Goal: Task Accomplishment & Management: Complete application form

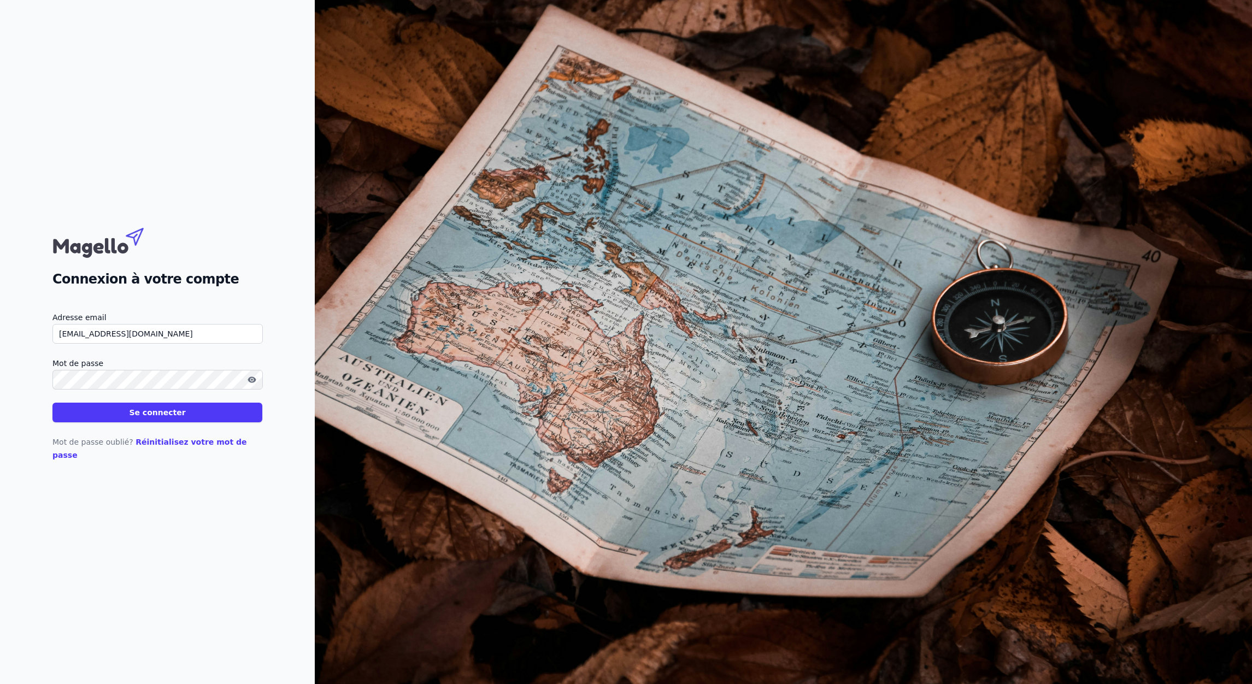
type input "[EMAIL_ADDRESS][DOMAIN_NAME]"
click at [160, 421] on button "Se connecter" at bounding box center [157, 413] width 210 height 20
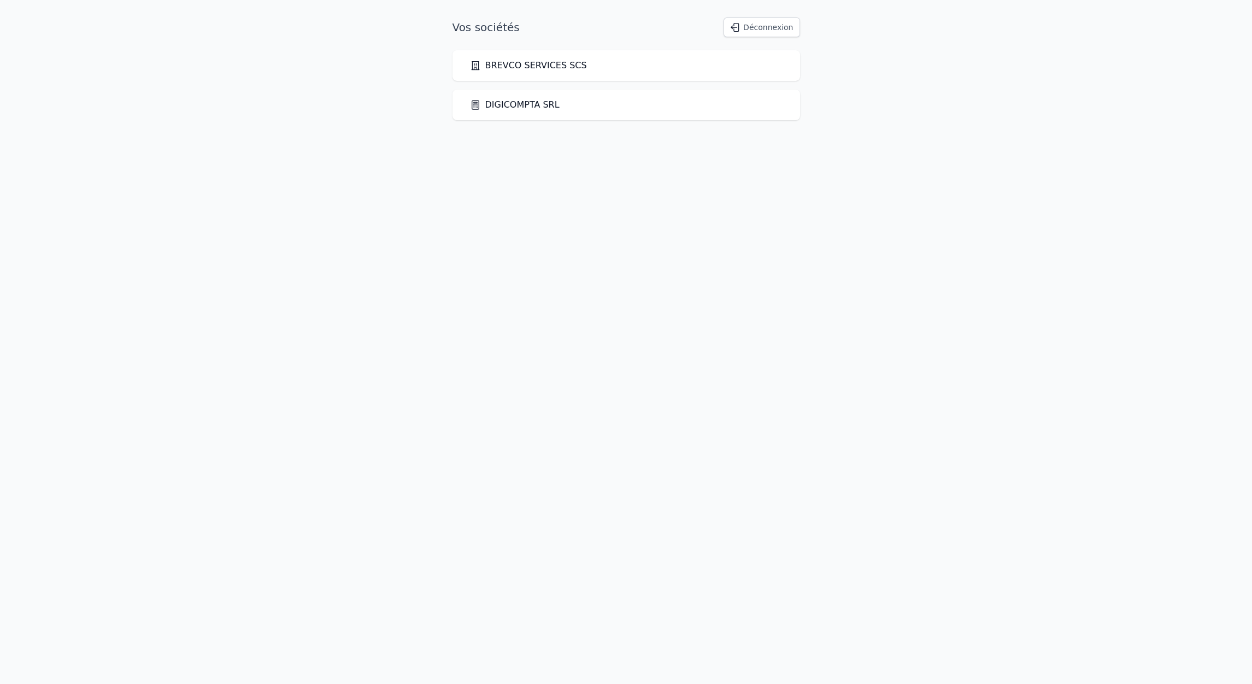
click at [478, 106] on icon at bounding box center [475, 104] width 11 height 11
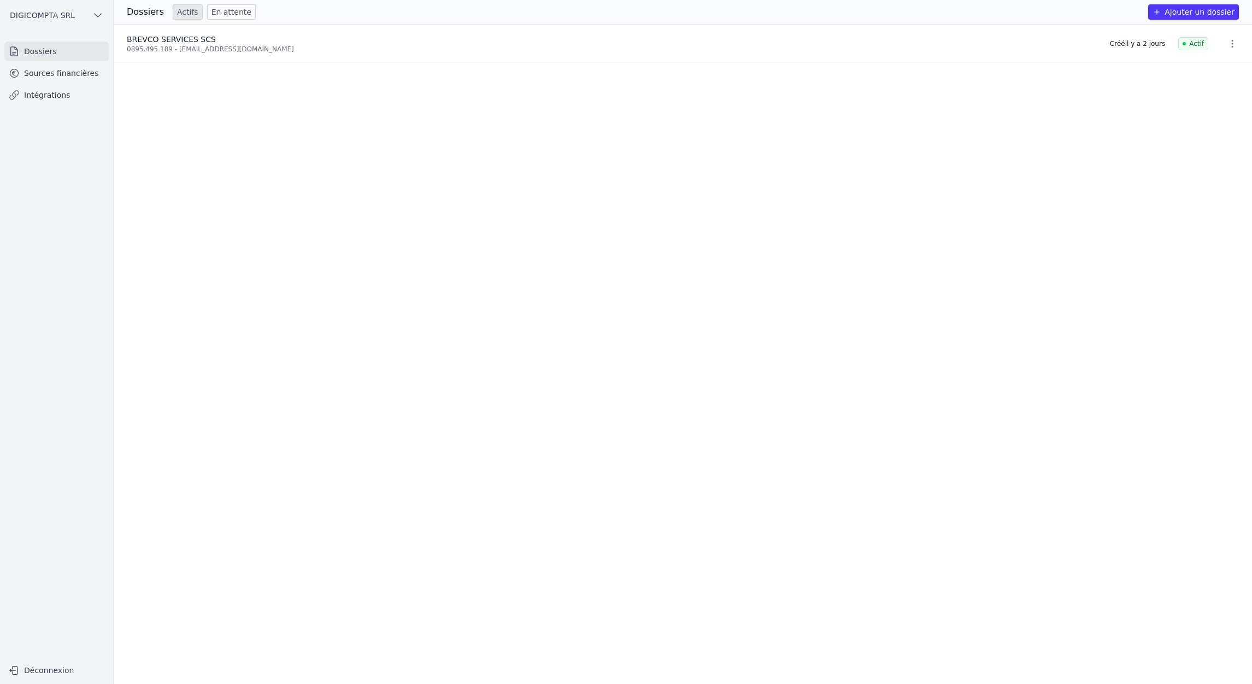
click at [1176, 11] on button "Ajouter un dossier" at bounding box center [1193, 11] width 91 height 15
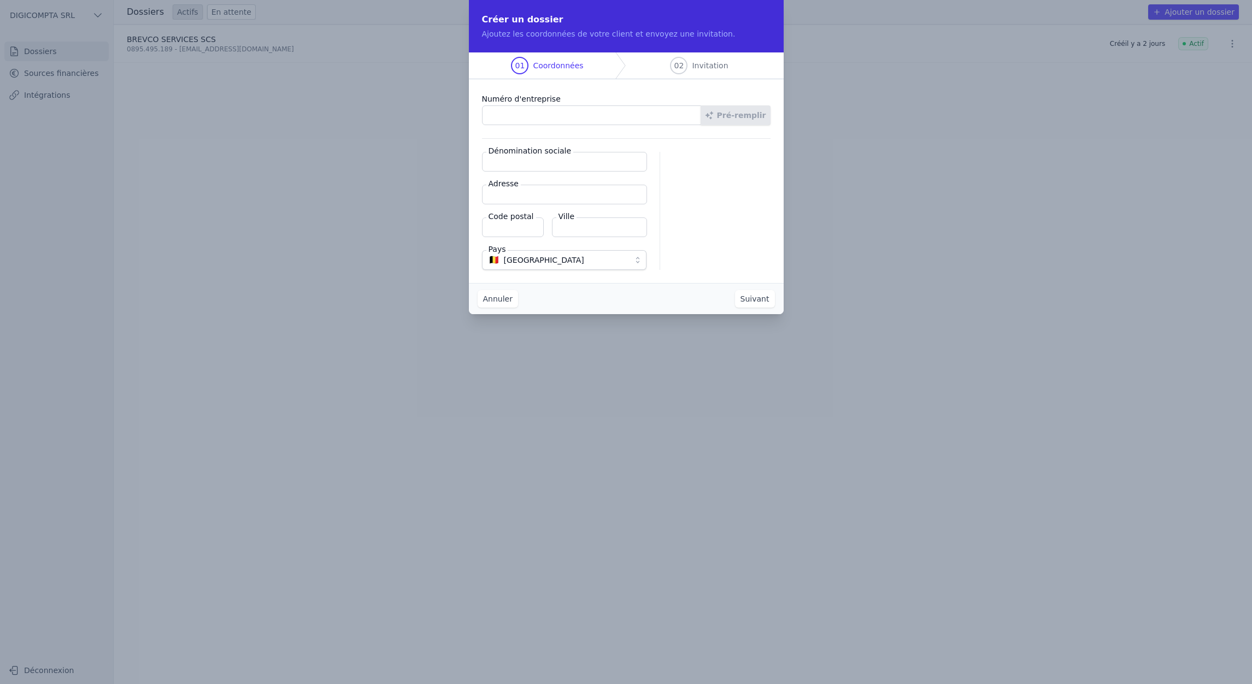
paste input "1012.655.848"
type input "1012.655.848"
click at [743, 110] on button "Pré-remplir" at bounding box center [736, 115] width 70 height 20
type input "OXAN 24 SRL"
type input "Rue Eva Dupont 1"
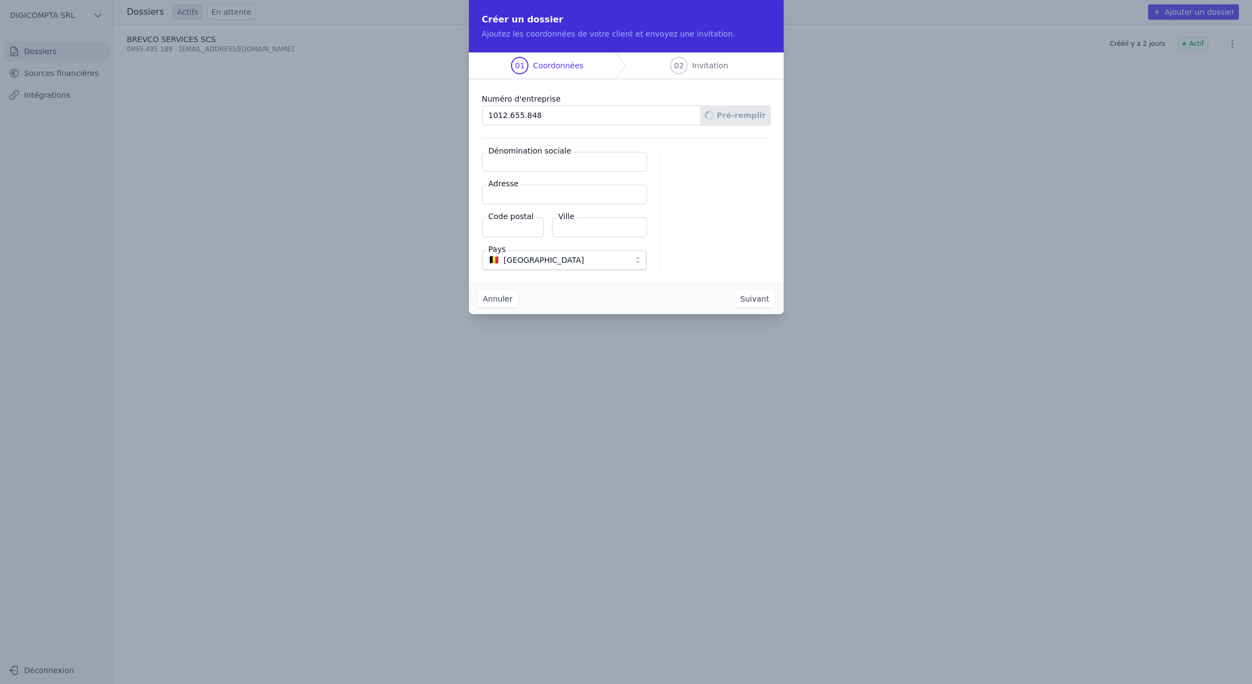
type input "7011"
type input "Mons"
click at [762, 300] on button "Suivant" at bounding box center [755, 298] width 40 height 17
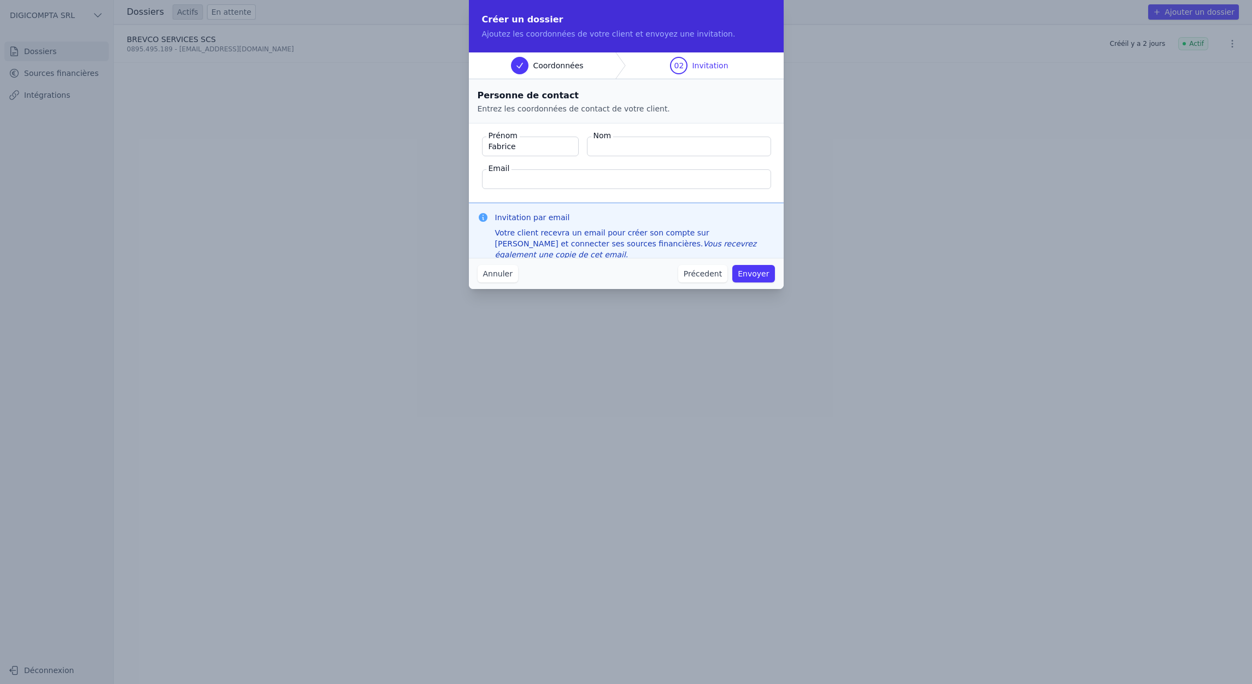
type input "Fabrice"
type input "Flament"
type input "digicompta@outlook.com"
click at [486, 277] on button "Annuler" at bounding box center [498, 273] width 40 height 17
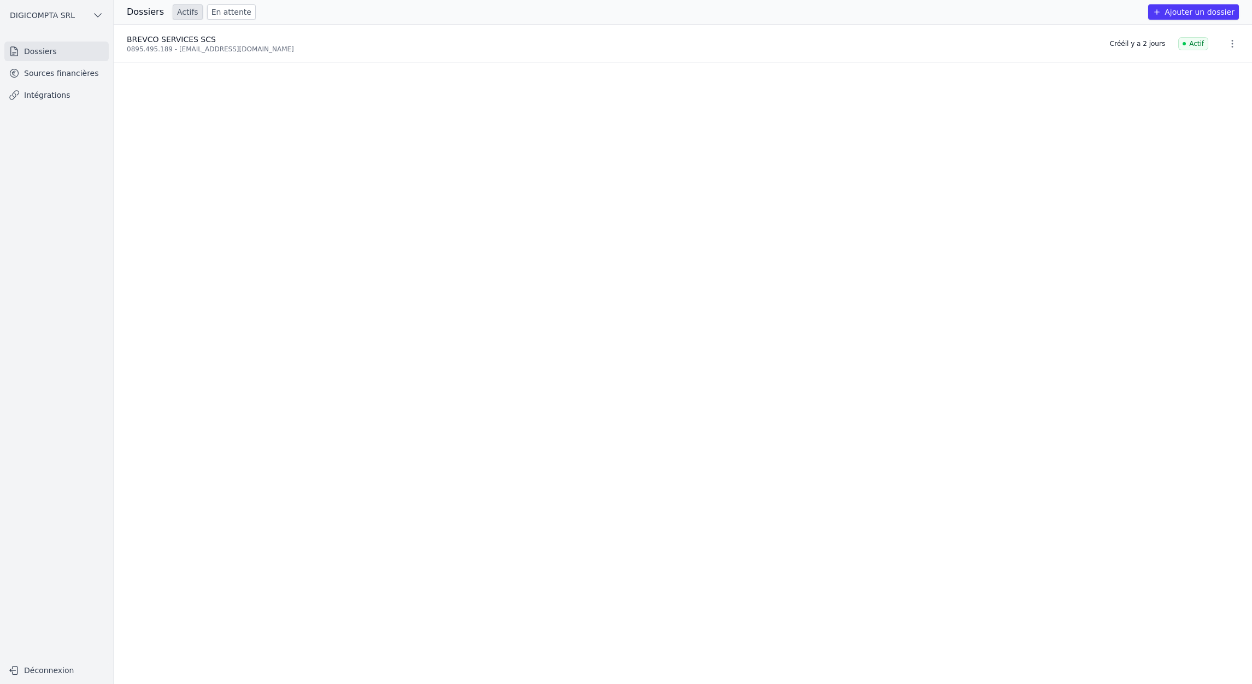
click at [138, 18] on h3 "Dossiers" at bounding box center [145, 11] width 37 height 13
click at [144, 13] on h3 "Dossiers" at bounding box center [145, 11] width 37 height 13
click at [179, 13] on link "Actifs" at bounding box center [188, 11] width 30 height 15
click at [32, 72] on link "Sources financières" at bounding box center [56, 73] width 104 height 20
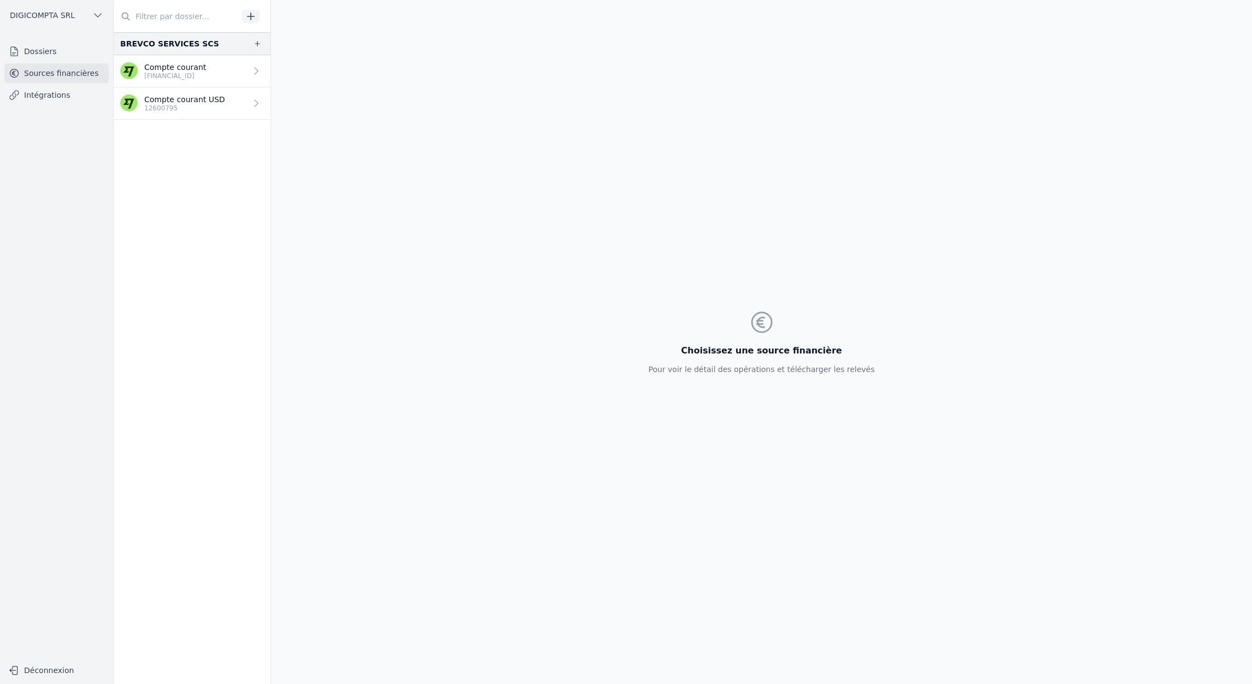
click at [50, 54] on link "Dossiers" at bounding box center [56, 52] width 104 height 20
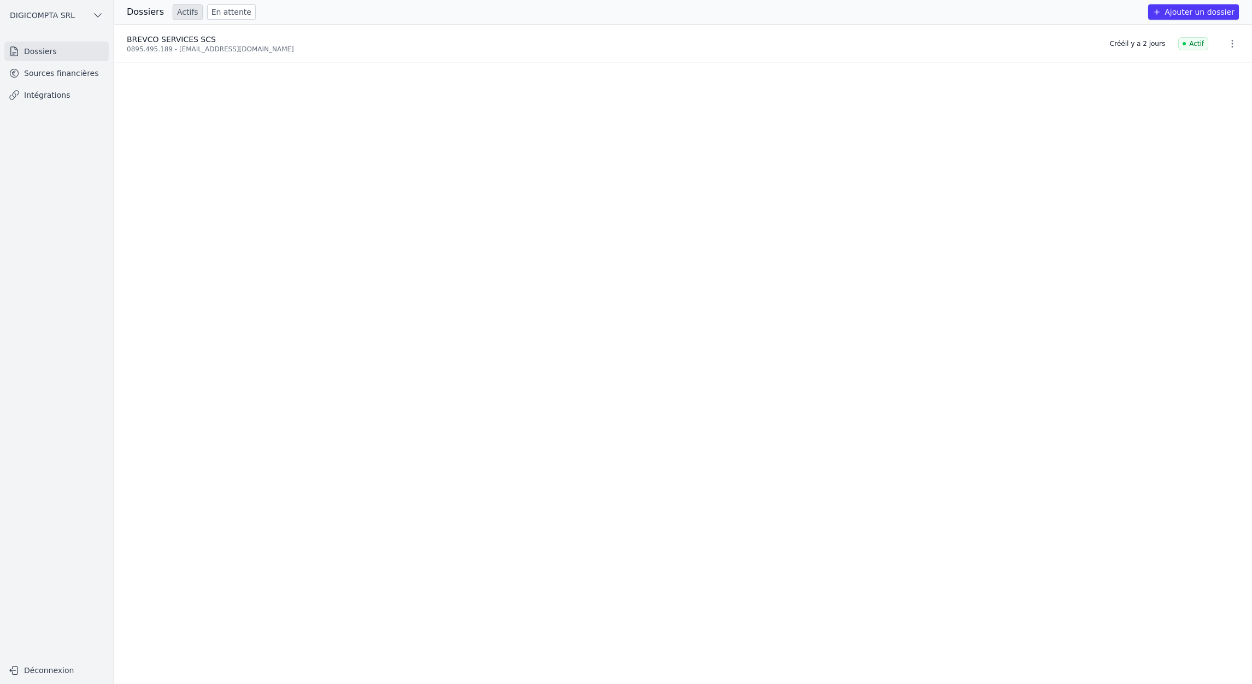
click at [169, 48] on div "0895.495.189 - digicompta@outlook.com" at bounding box center [612, 49] width 970 height 9
click at [51, 100] on link "Intégrations" at bounding box center [56, 95] width 104 height 20
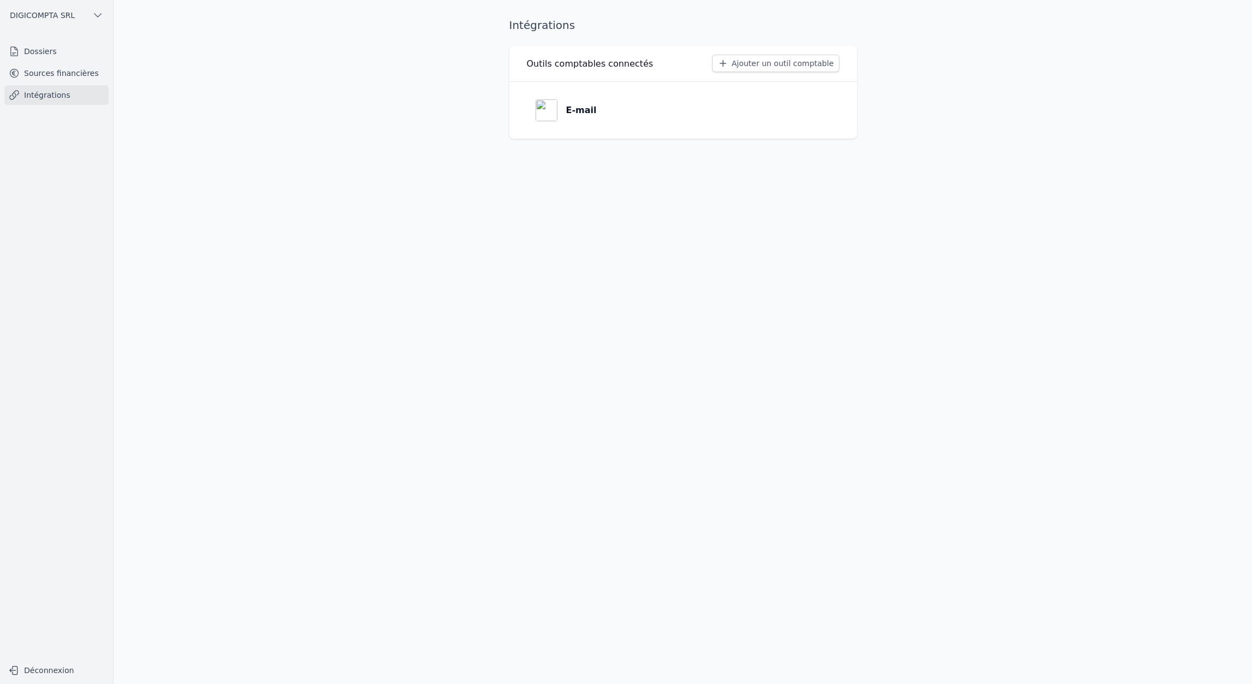
click at [39, 56] on link "Dossiers" at bounding box center [56, 52] width 104 height 20
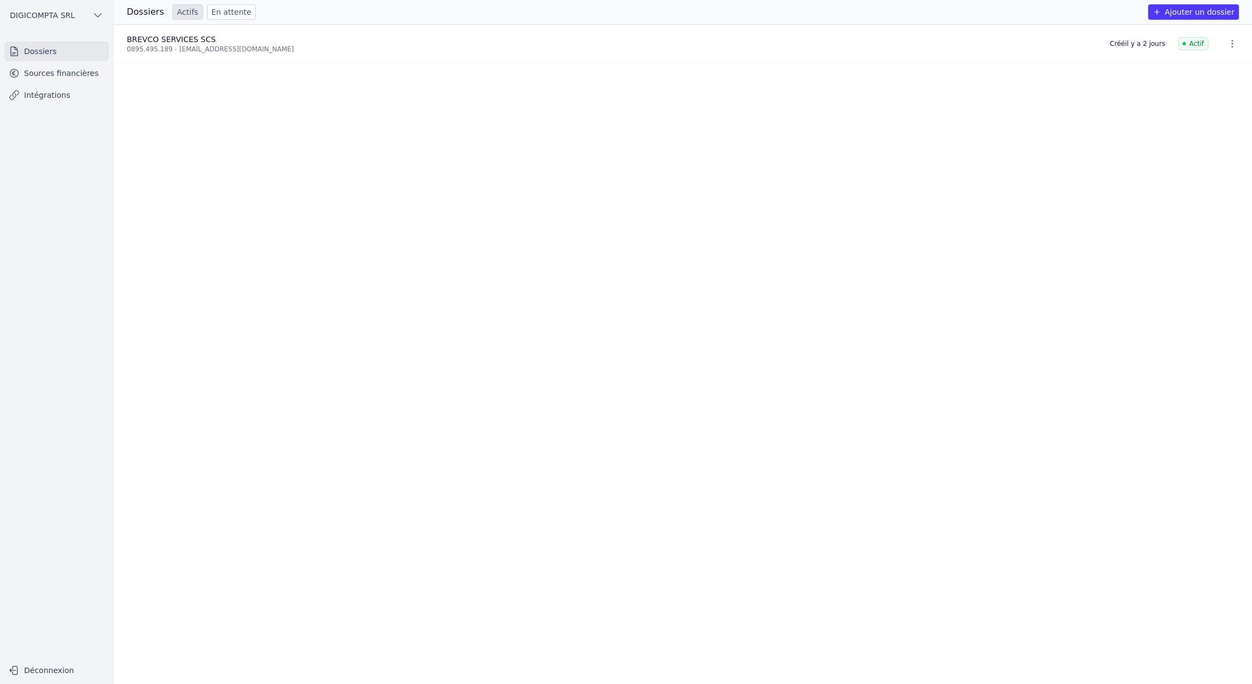
click at [1234, 47] on icon "button" at bounding box center [1232, 43] width 11 height 11
click at [1234, 47] on div at bounding box center [626, 342] width 1252 height 684
click at [1207, 14] on button "Ajouter un dossier" at bounding box center [1193, 11] width 91 height 15
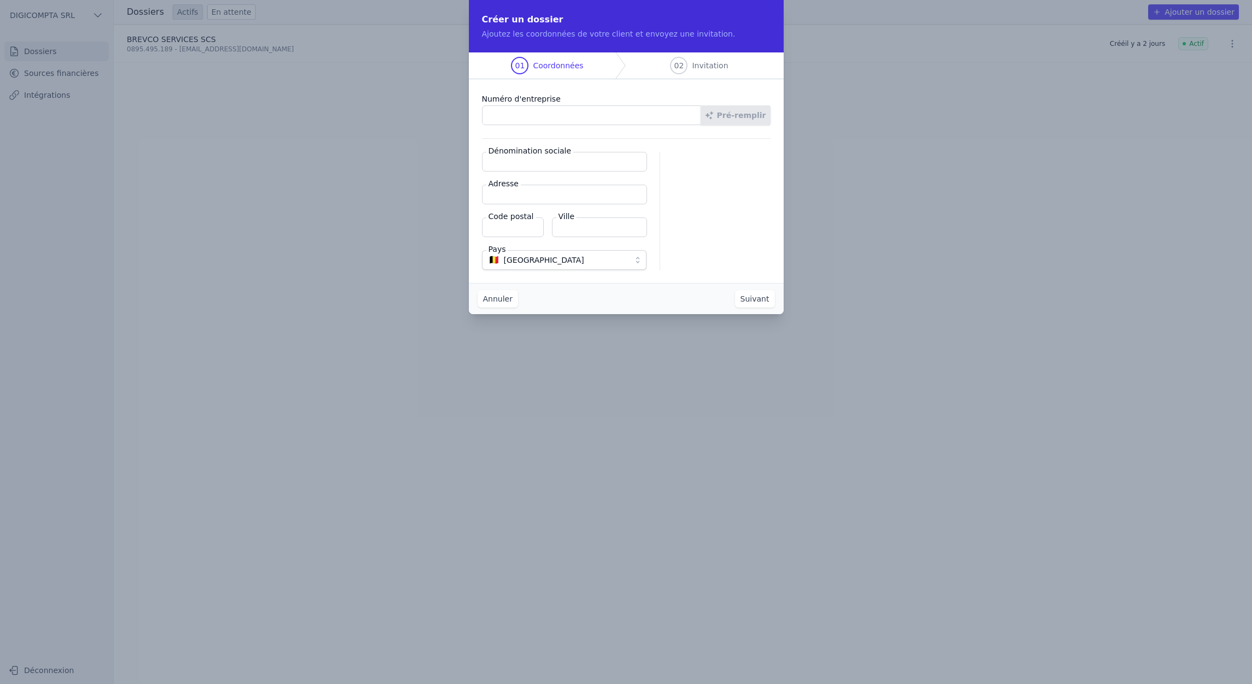
paste input "1012.655.848"
type input "1012.655.848"
click at [751, 114] on button "Pré-remplir" at bounding box center [736, 115] width 70 height 20
type input "OXAN 24 SRL"
type input "Rue Eva Dupont 1"
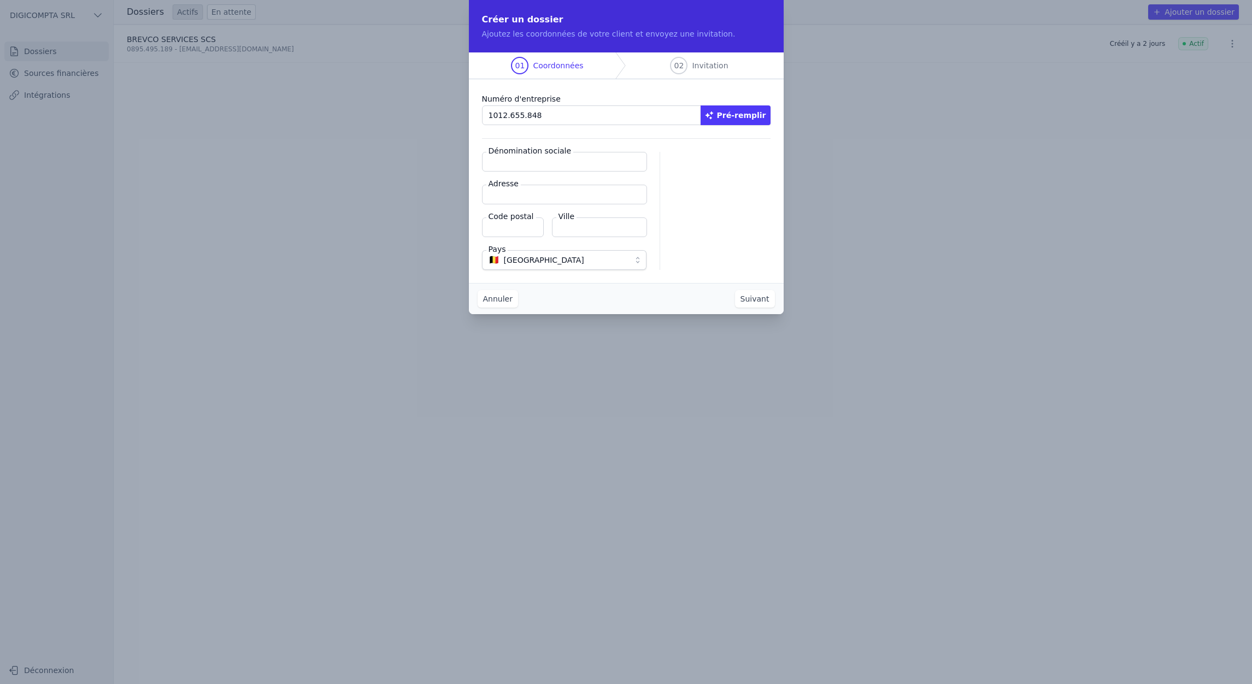
type input "7011"
type input "Mons"
click at [766, 303] on button "Suivant" at bounding box center [755, 298] width 40 height 17
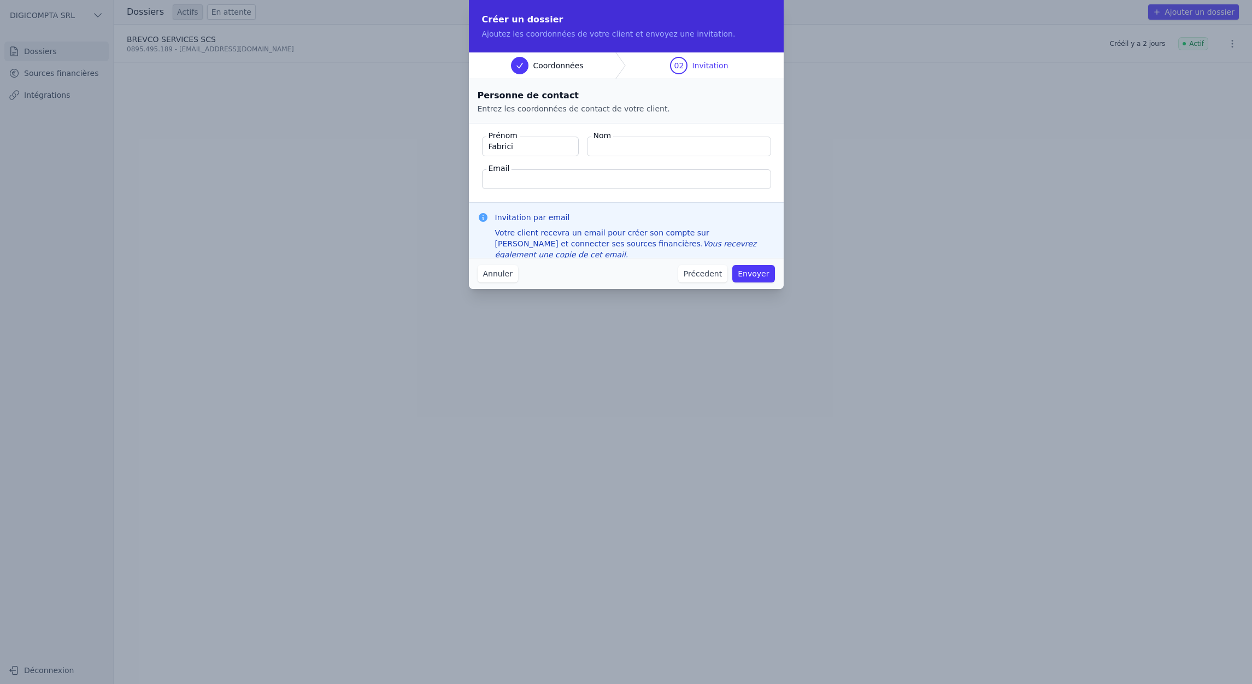
type input "Fabrici"
type input "f"
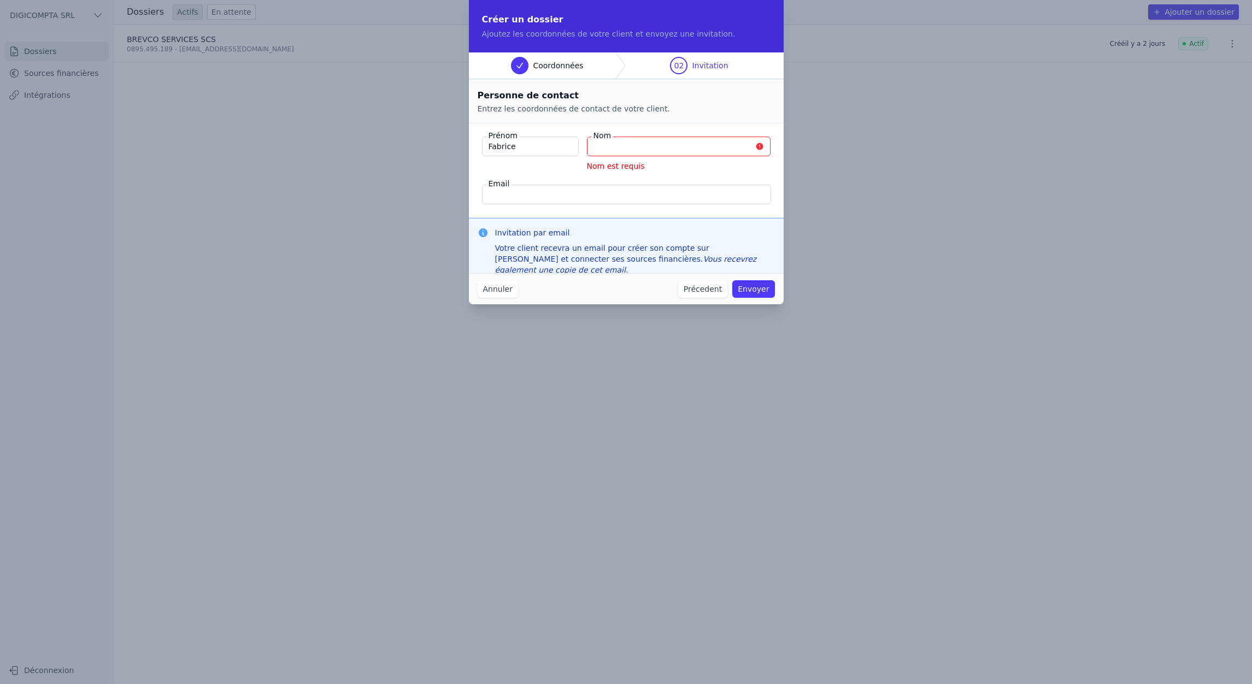
type input "Fabrice"
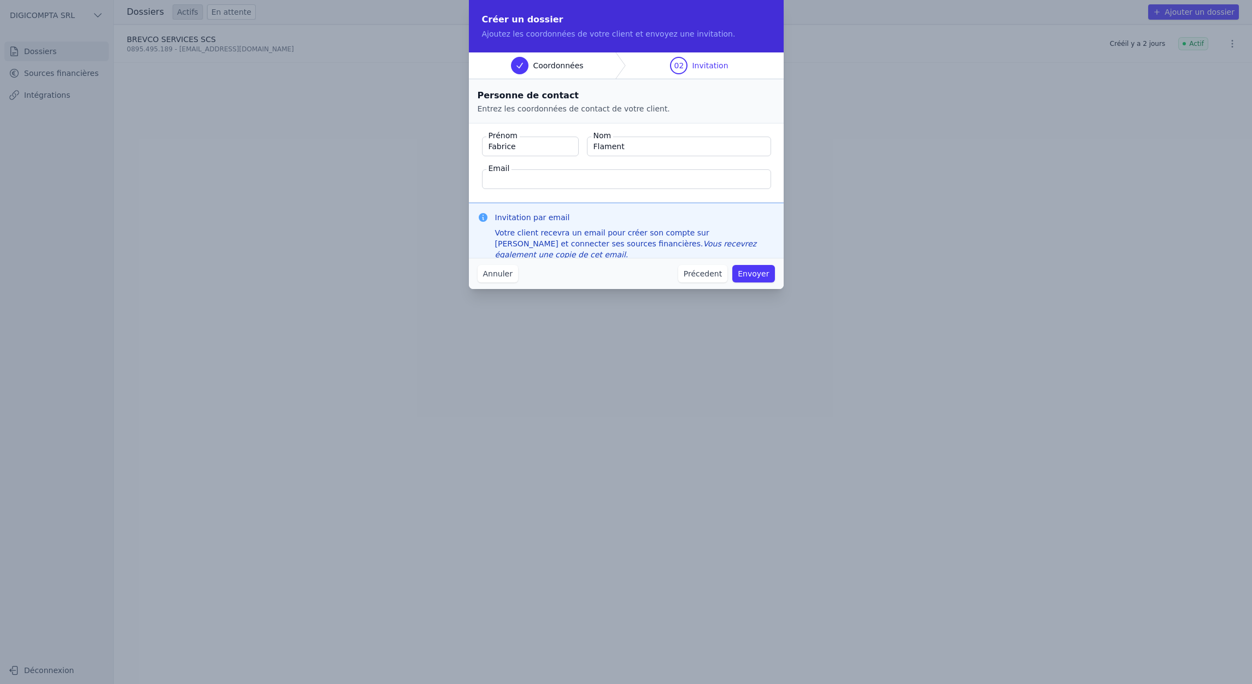
type input "Flament"
type input "digicompta@outlook.com"
click at [686, 87] on div "Personne de contact Entrez les coordonnées de contact de votre client." at bounding box center [626, 101] width 315 height 44
click at [754, 277] on button "Envoyer" at bounding box center [753, 273] width 42 height 17
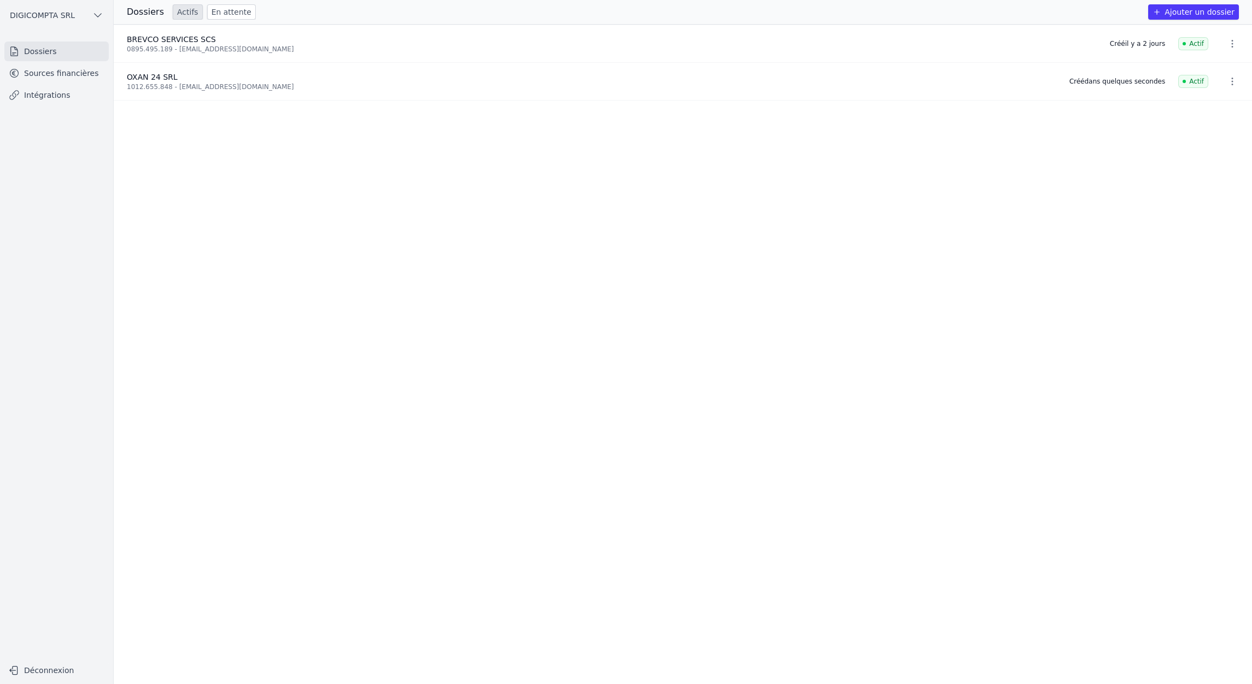
click at [55, 77] on link "Sources financières" at bounding box center [56, 73] width 104 height 20
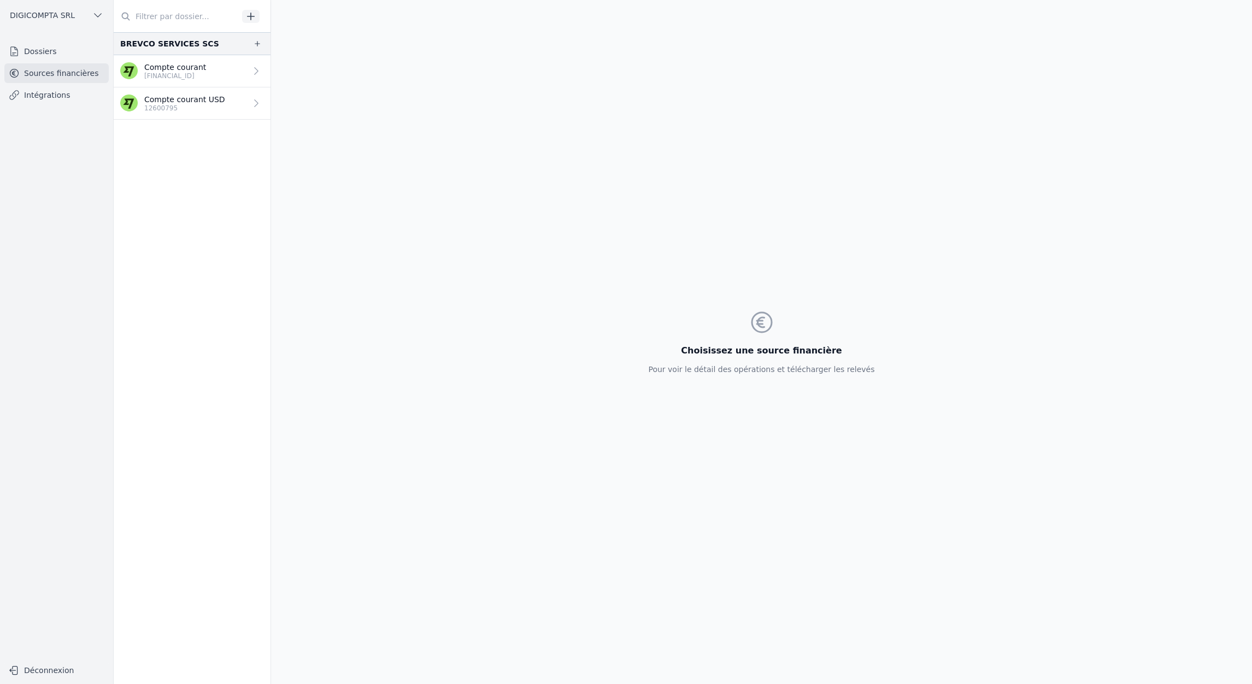
click at [32, 49] on link "Dossiers" at bounding box center [56, 52] width 104 height 20
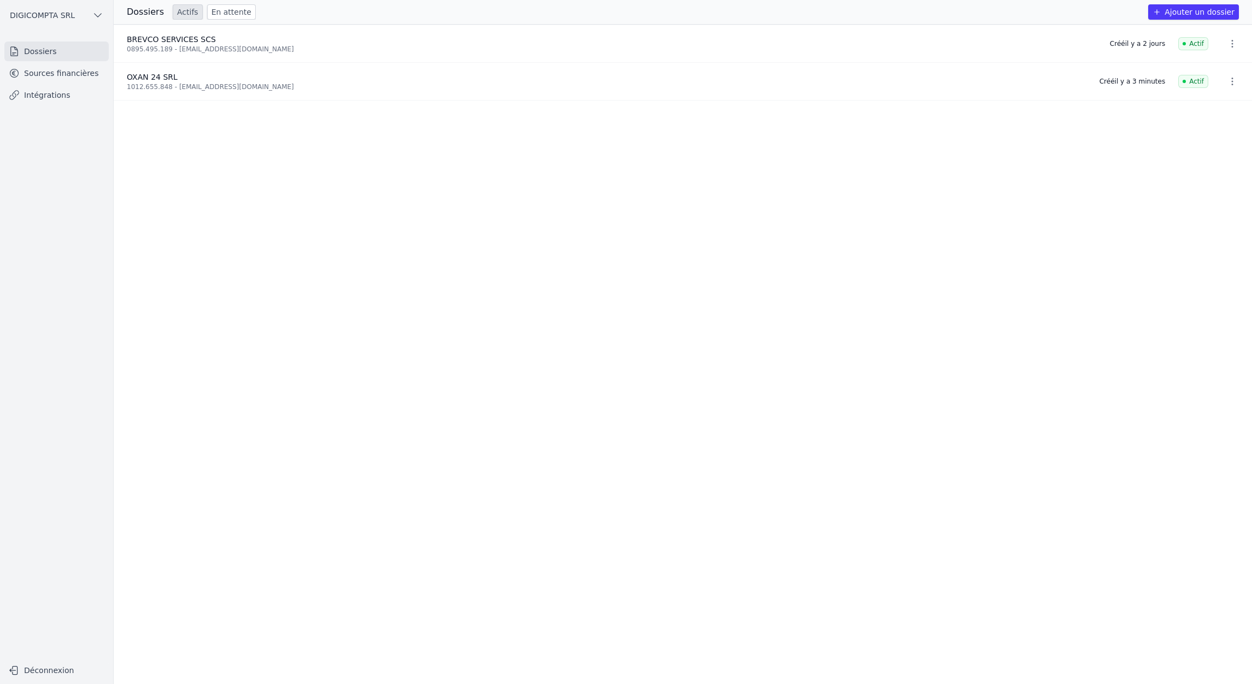
click at [147, 83] on div "1012.655.848 - digicompta@outlook.com" at bounding box center [607, 87] width 960 height 9
click at [1237, 86] on icon "button" at bounding box center [1232, 81] width 11 height 11
click at [1237, 86] on div at bounding box center [626, 342] width 1252 height 684
click at [1143, 86] on li "OXAN 24 SRL 1012.655.848 - digicompta@outlook.com Créé il y a 3 minutes Actif" at bounding box center [683, 82] width 1139 height 38
click at [1193, 85] on span "Actif" at bounding box center [1193, 81] width 30 height 13
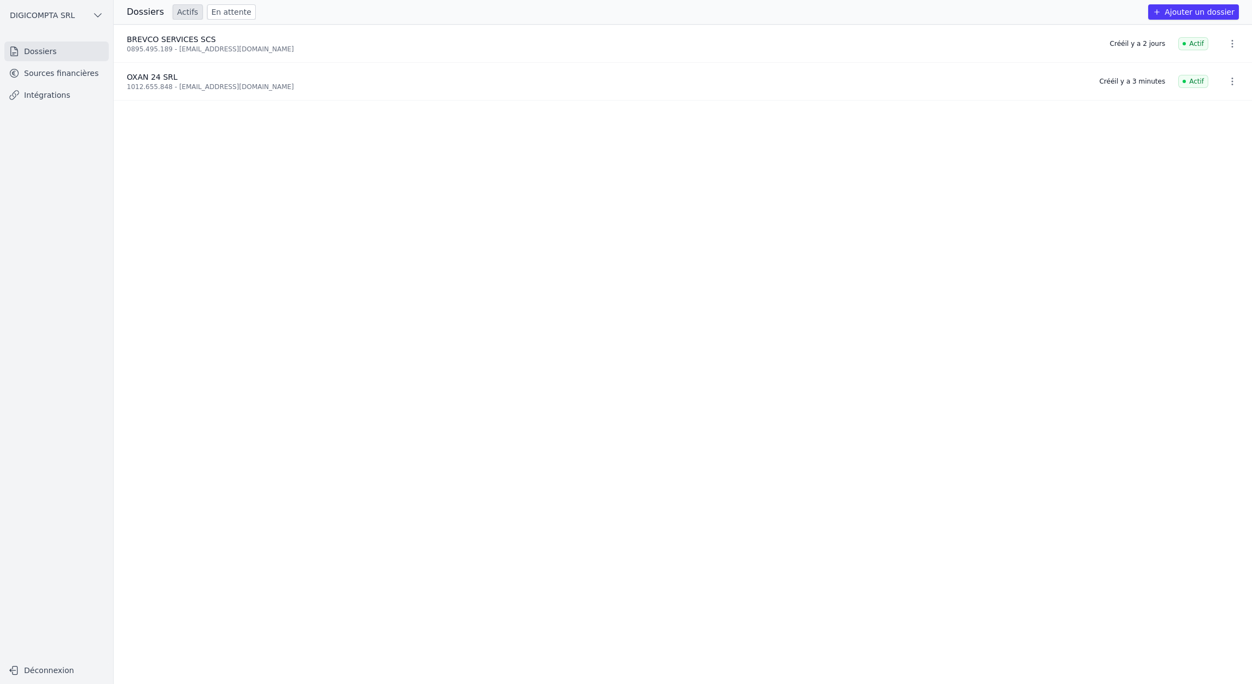
click at [33, 98] on link "Intégrations" at bounding box center [56, 95] width 104 height 20
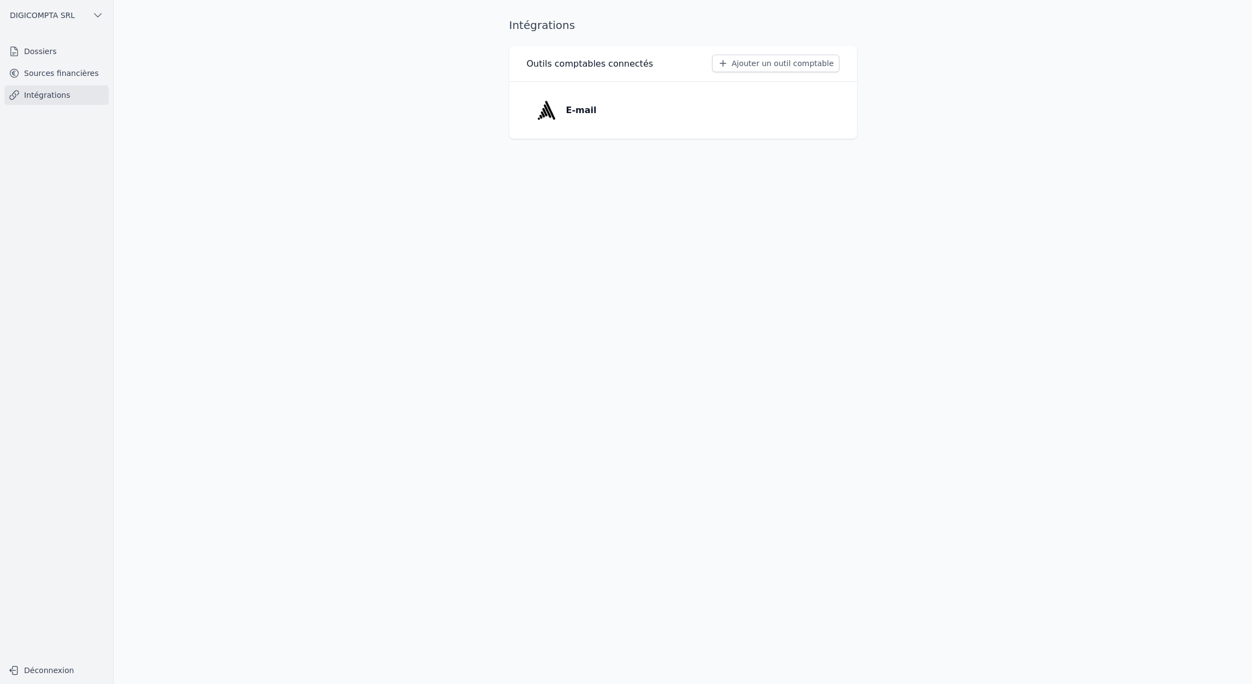
click at [548, 115] on img at bounding box center [547, 110] width 22 height 22
click at [832, 68] on button "button" at bounding box center [830, 62] width 20 height 15
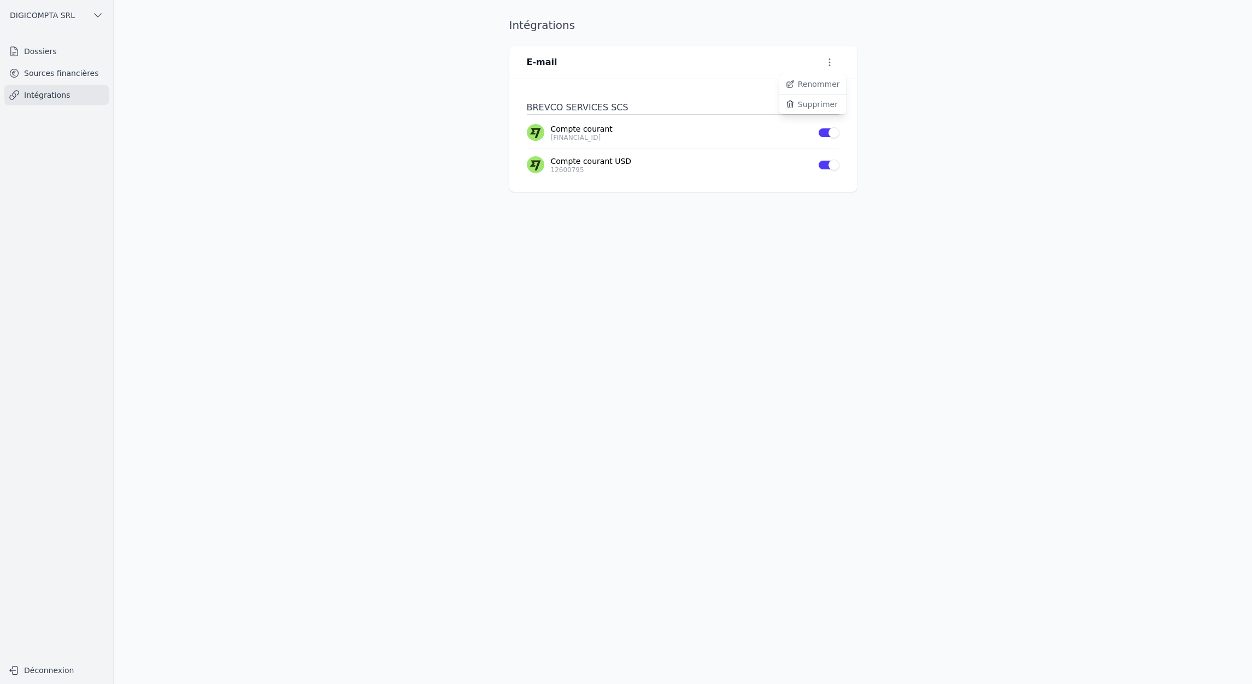
click at [832, 68] on div at bounding box center [626, 342] width 1252 height 684
click at [259, 85] on main "Intégrations E-mail BREVCO SERVICES SCS Compte courant BE23 9671 8573 8491 Use …" at bounding box center [626, 342] width 1252 height 684
click at [71, 77] on link "Sources financières" at bounding box center [56, 73] width 104 height 20
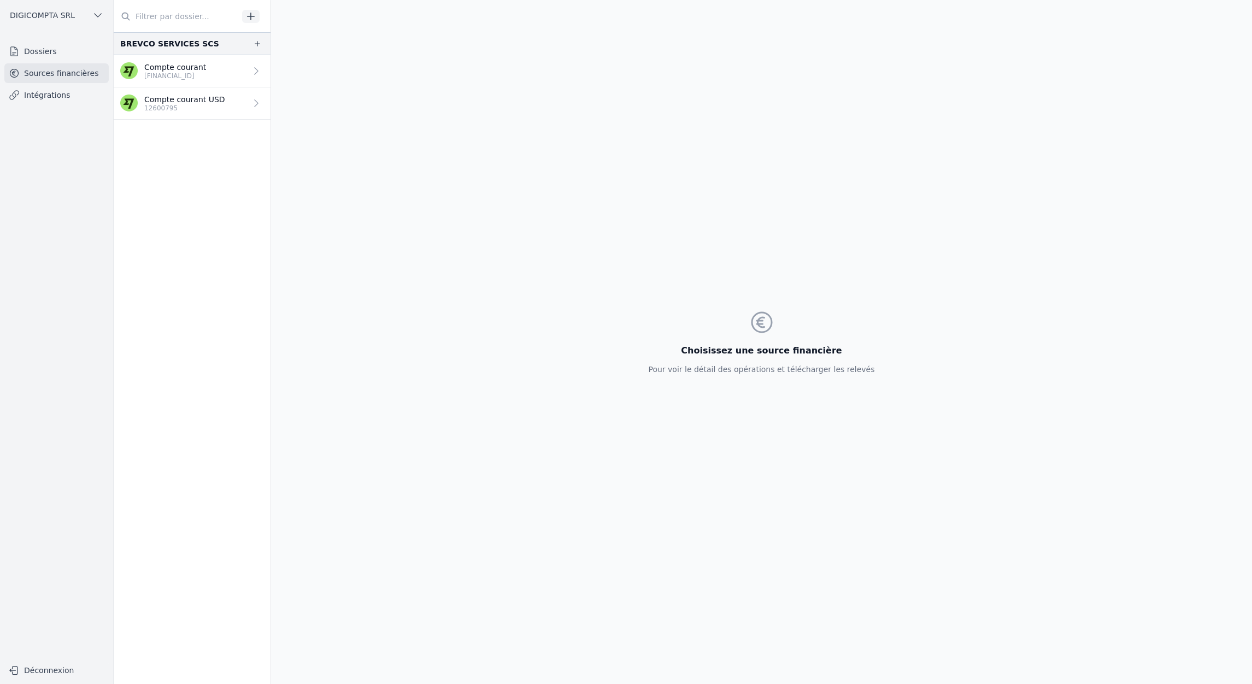
click at [23, 51] on link "Dossiers" at bounding box center [56, 52] width 104 height 20
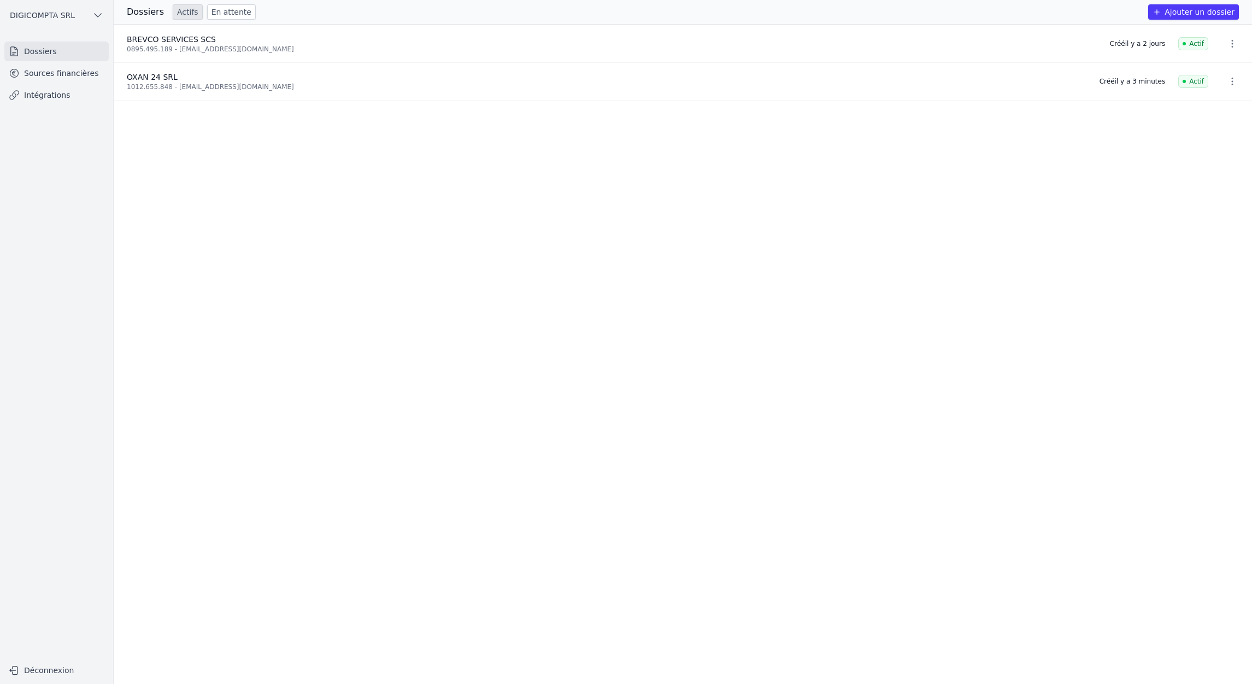
click at [153, 91] on div "1012.655.848 - digicompta@outlook.com" at bounding box center [607, 87] width 960 height 9
click at [145, 79] on span "OXAN 24 SRL" at bounding box center [152, 77] width 51 height 9
click at [1234, 84] on icon "button" at bounding box center [1232, 81] width 11 height 11
click at [1234, 84] on div at bounding box center [626, 342] width 1252 height 684
click at [1233, 81] on icon "button" at bounding box center [1233, 82] width 2 height 8
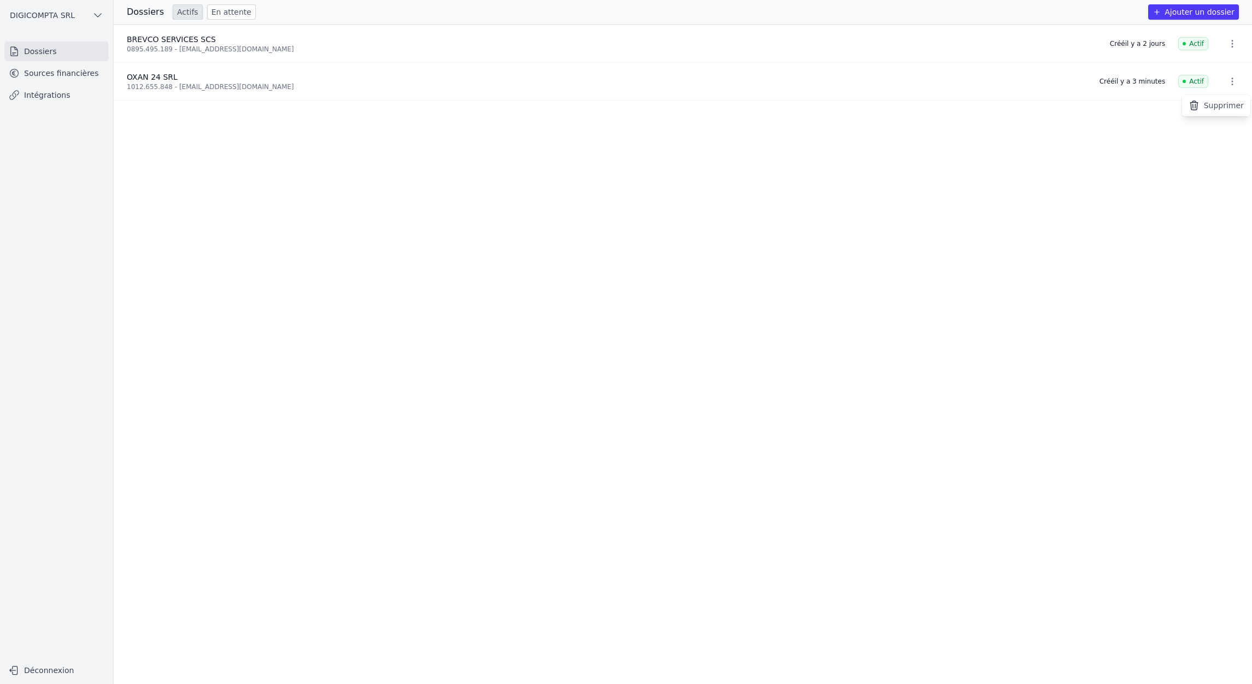
click at [1224, 109] on button "Supprimer" at bounding box center [1216, 106] width 68 height 22
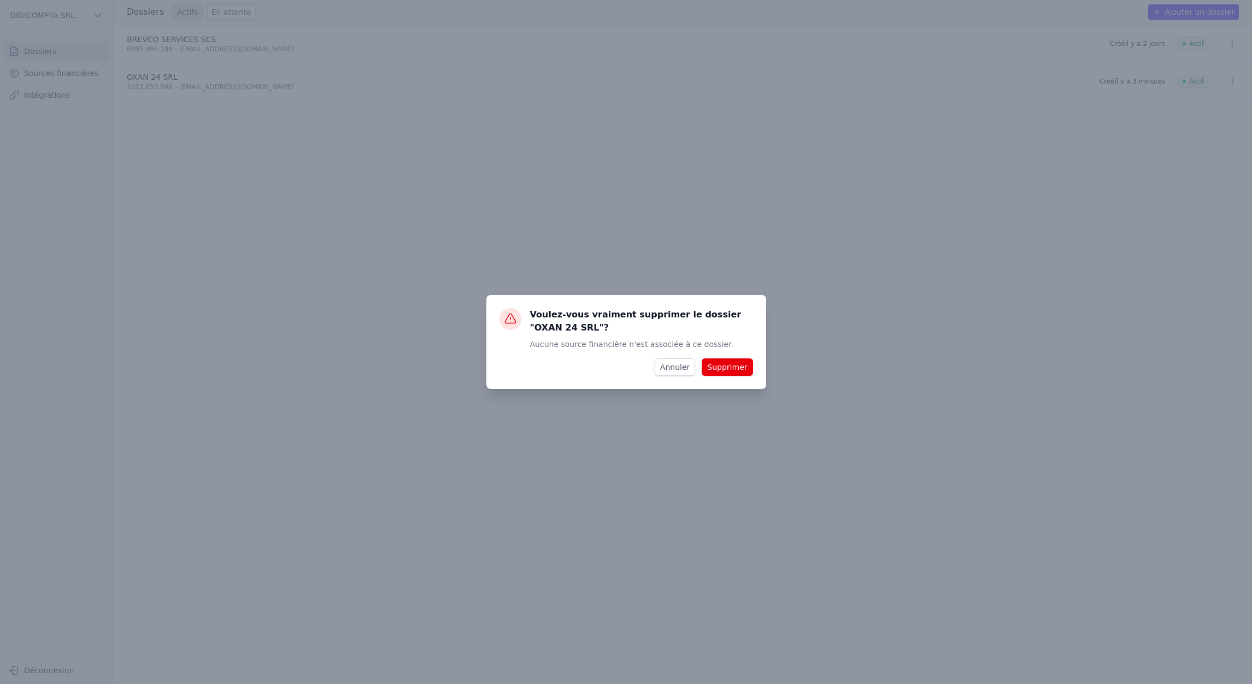
click at [718, 372] on button "Supprimer" at bounding box center [727, 367] width 51 height 17
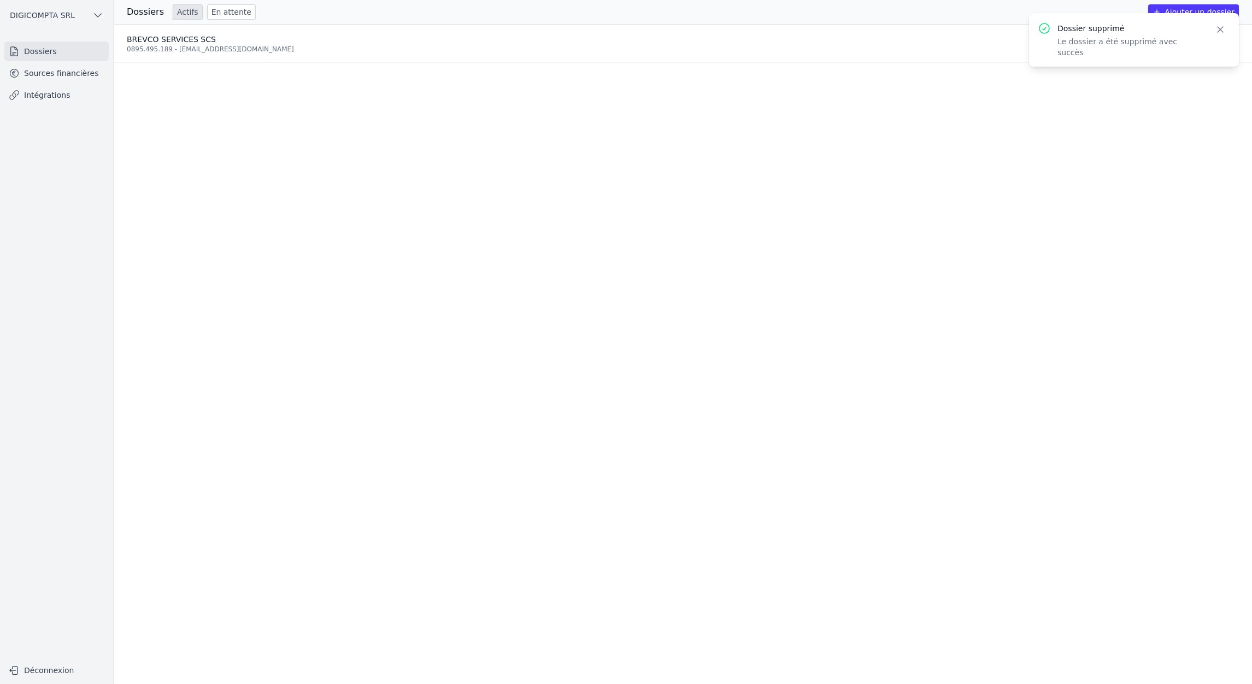
click at [1217, 30] on icon "button" at bounding box center [1220, 29] width 11 height 11
click at [20, 14] on span "DIGICOMPTA SRL" at bounding box center [42, 15] width 65 height 11
click at [51, 66] on span "DIGICOMPTA SRL" at bounding box center [56, 61] width 65 height 11
click at [140, 11] on h3 "Dossiers" at bounding box center [145, 11] width 37 height 13
click at [34, 13] on span "DIGICOMPTA SRL" at bounding box center [42, 15] width 65 height 11
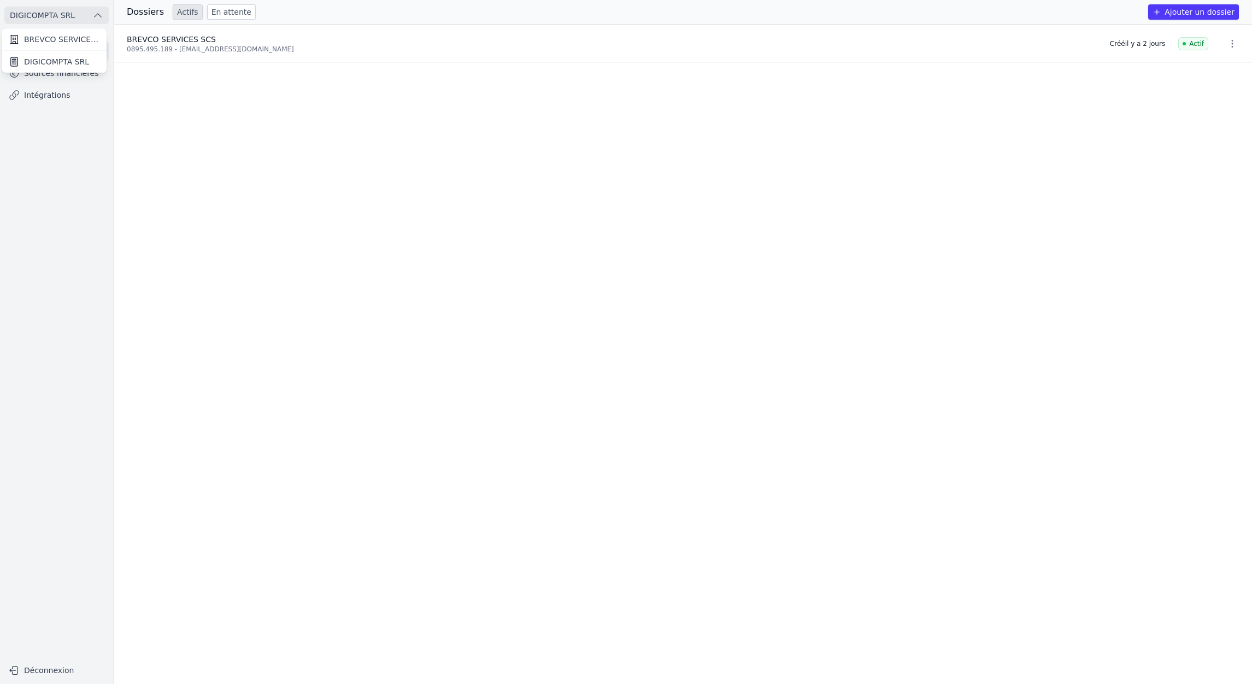
click at [48, 68] on link "DIGICOMPTA SRL" at bounding box center [54, 62] width 104 height 22
click at [39, 105] on nav "Dossiers Sources financières Intégrations" at bounding box center [57, 346] width 96 height 609
click at [41, 97] on link "Intégrations" at bounding box center [56, 95] width 104 height 20
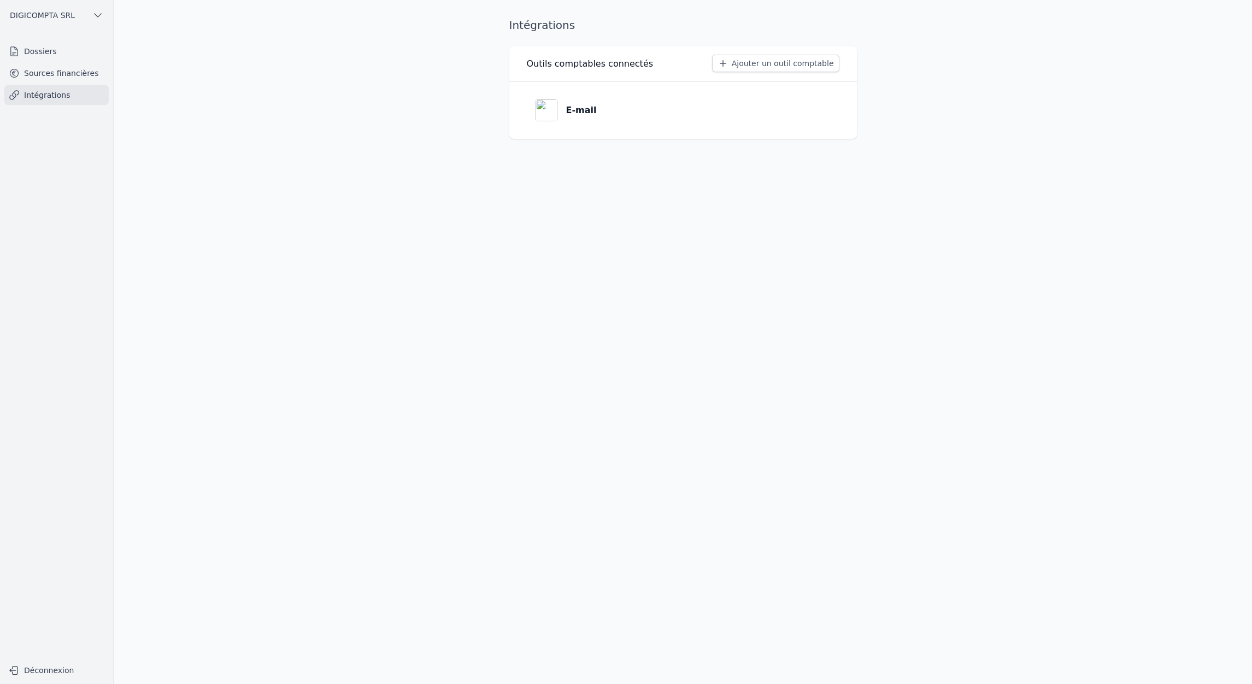
click at [51, 69] on link "Sources financières" at bounding box center [56, 73] width 104 height 20
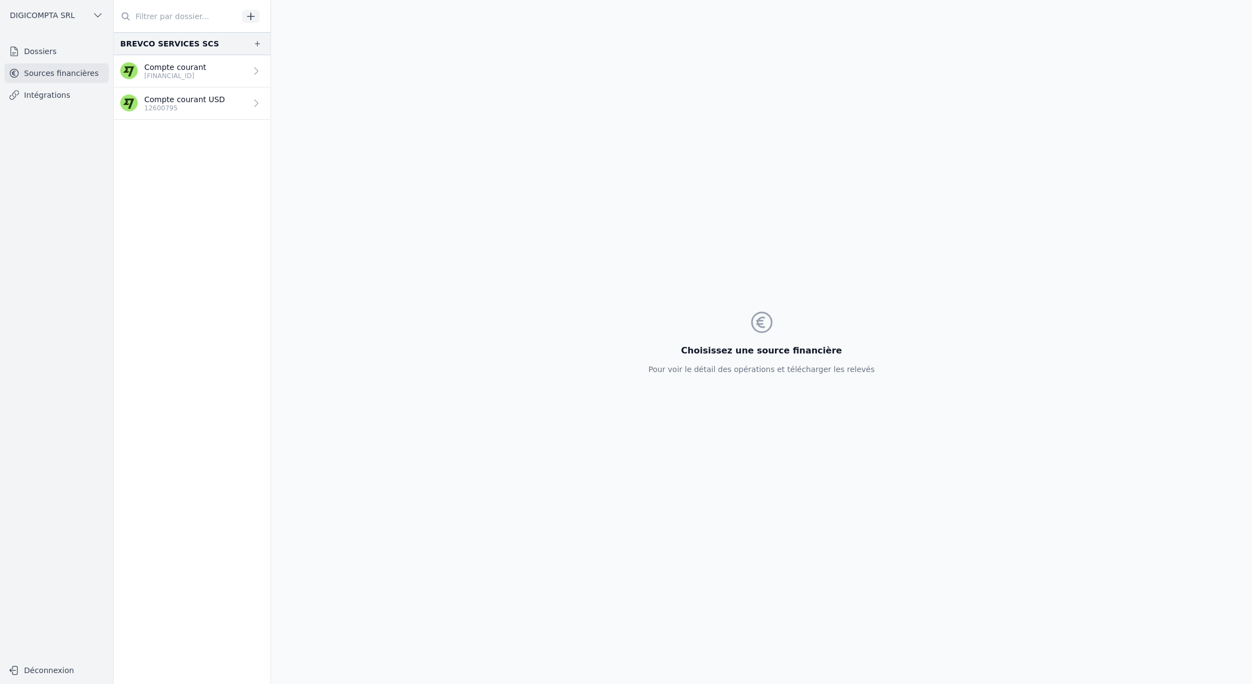
click at [45, 54] on link "Dossiers" at bounding box center [56, 52] width 104 height 20
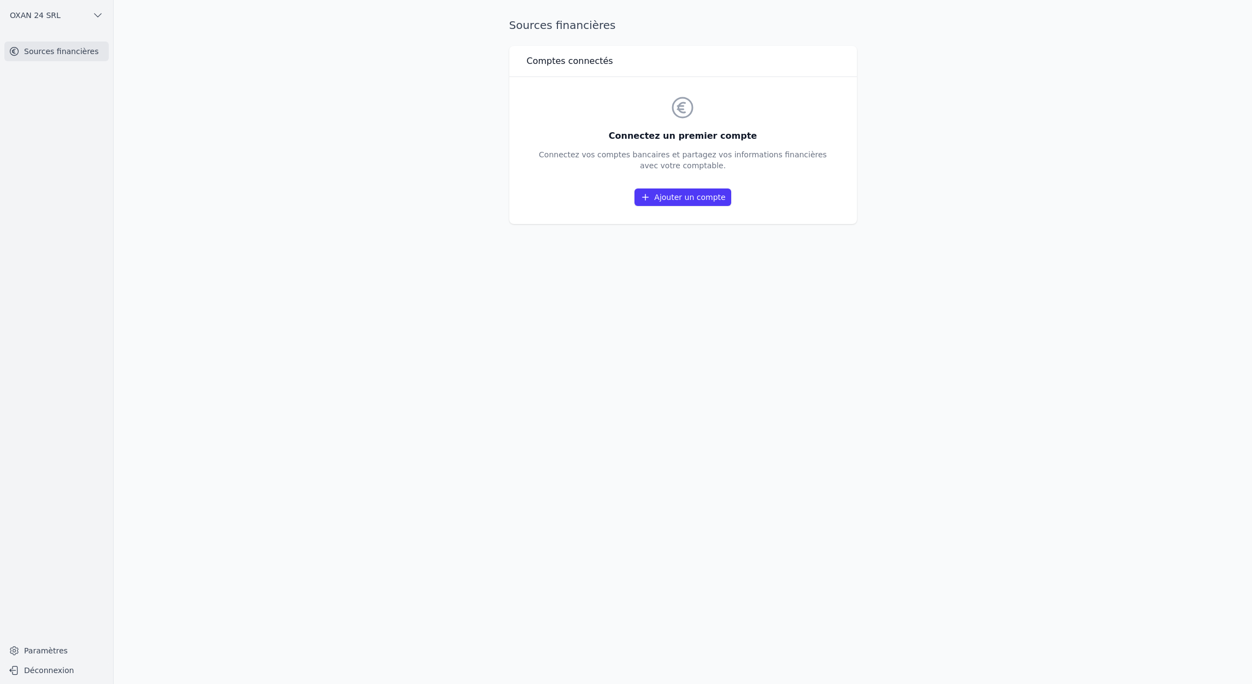
click at [673, 196] on link "Ajouter un compte" at bounding box center [683, 197] width 96 height 17
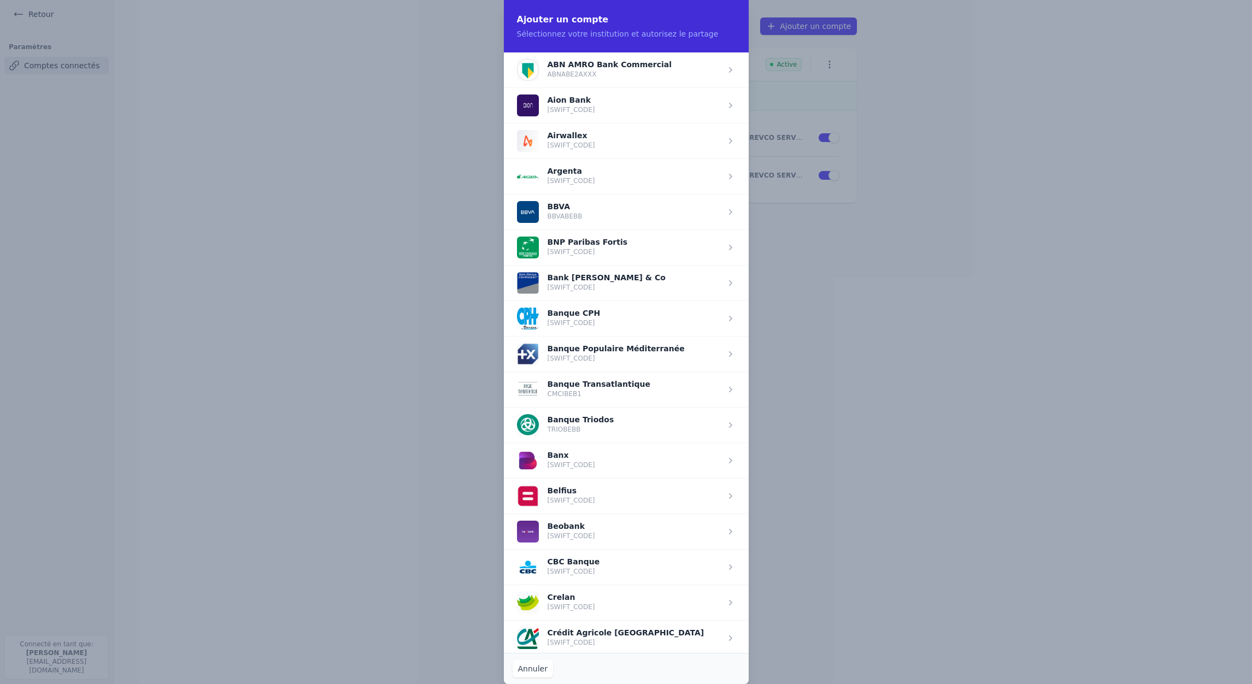
click at [609, 496] on span "button" at bounding box center [626, 496] width 245 height 36
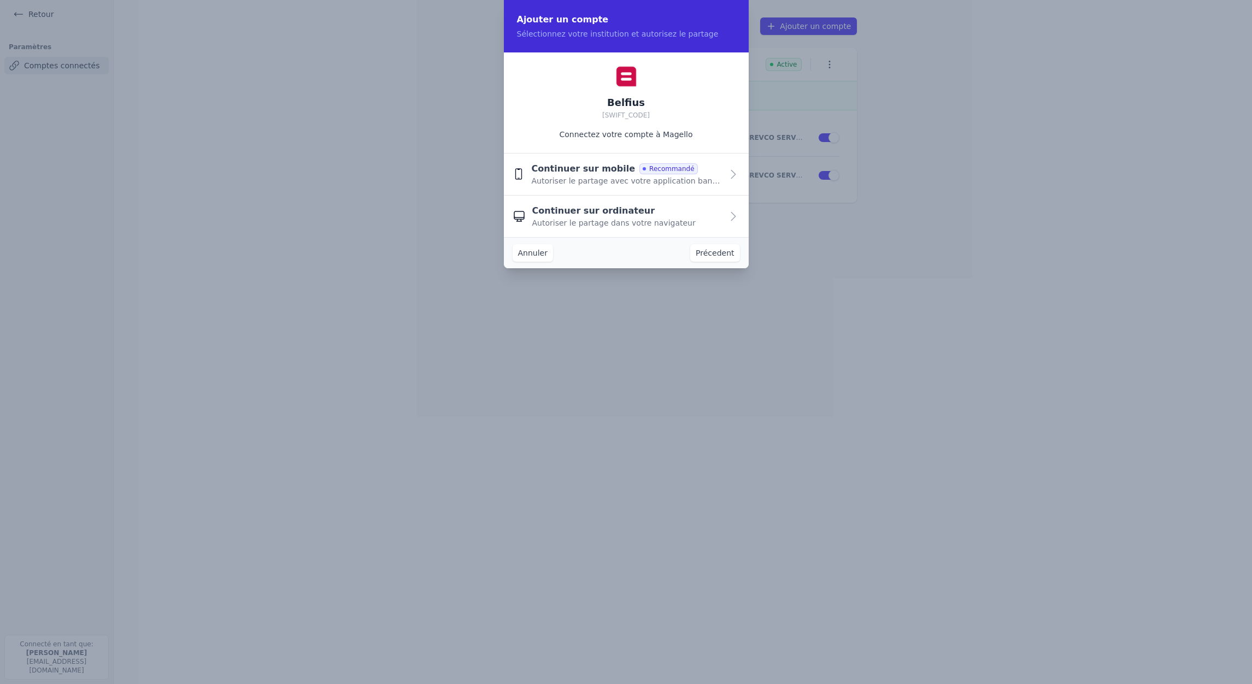
click at [731, 222] on icon "button" at bounding box center [733, 216] width 13 height 13
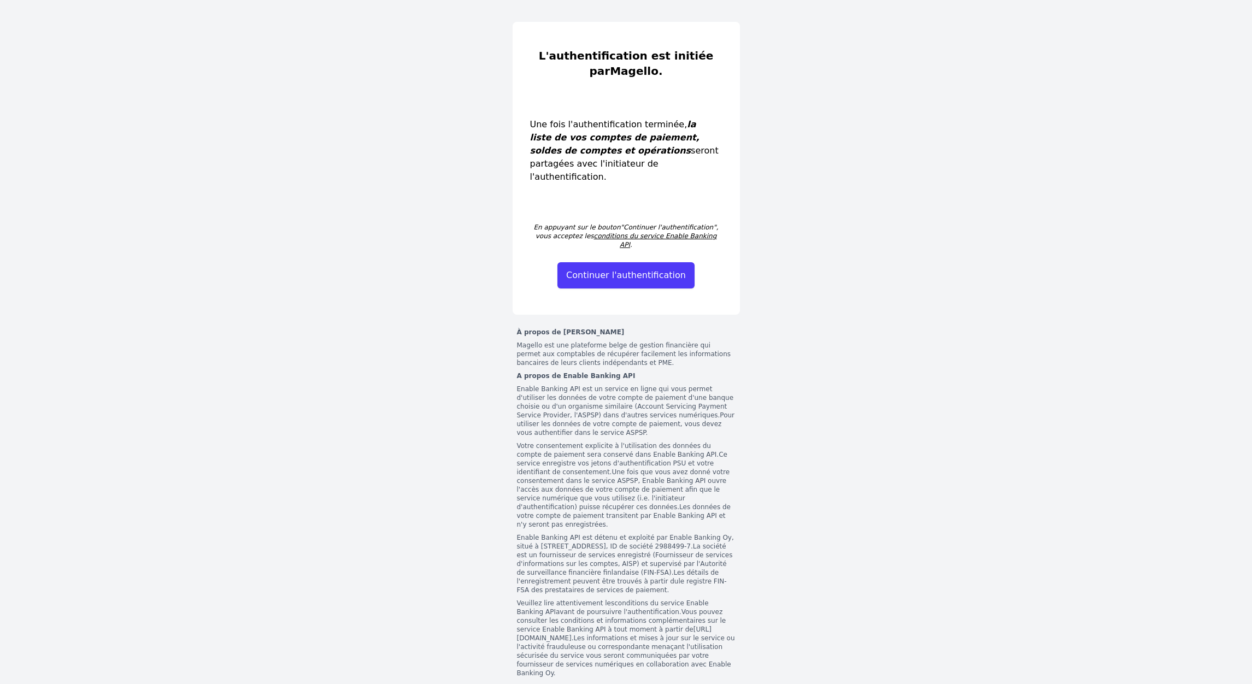
click at [656, 262] on button "Continuer l'authentification" at bounding box center [626, 275] width 137 height 26
